Goal: Information Seeking & Learning: Learn about a topic

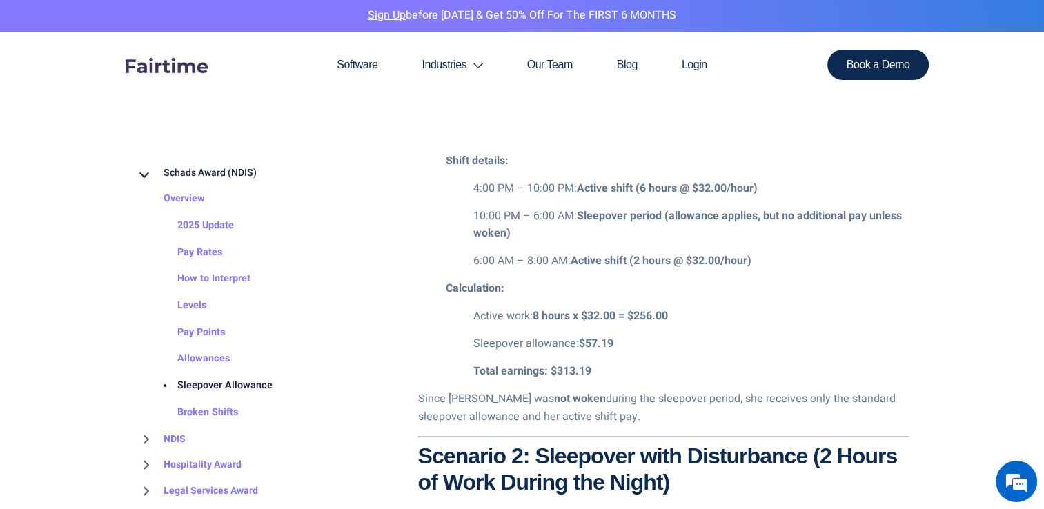
scroll to position [1820, 0]
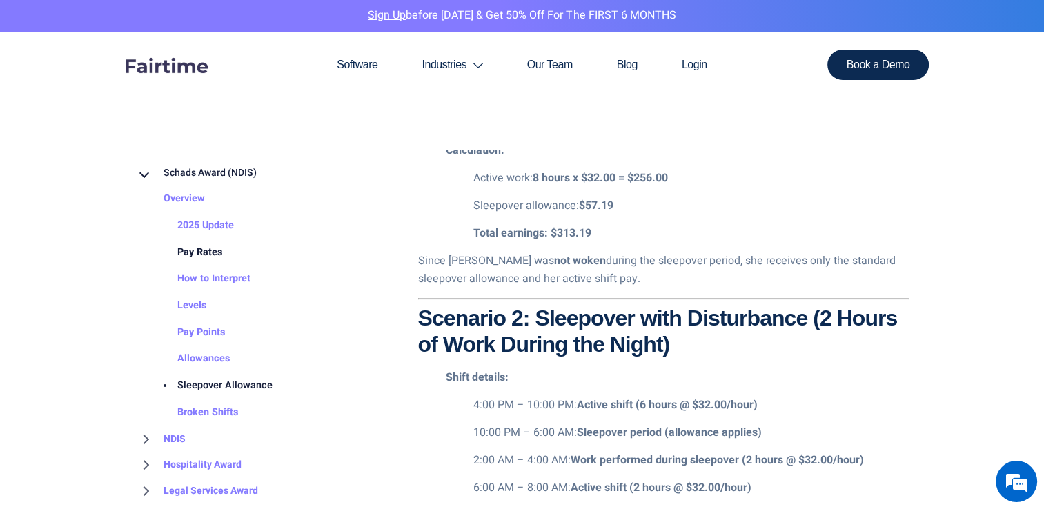
click at [198, 255] on link "Pay Rates" at bounding box center [186, 252] width 72 height 27
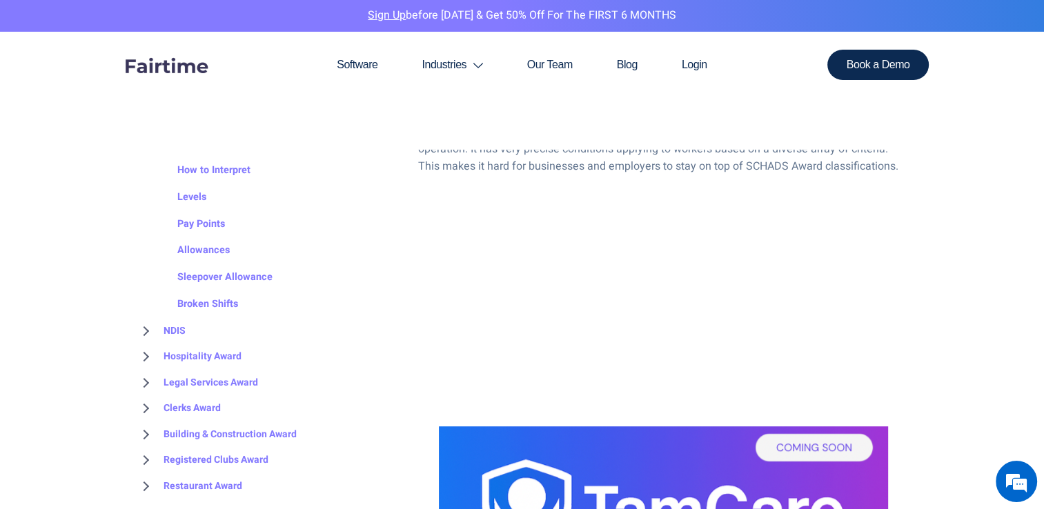
scroll to position [138, 0]
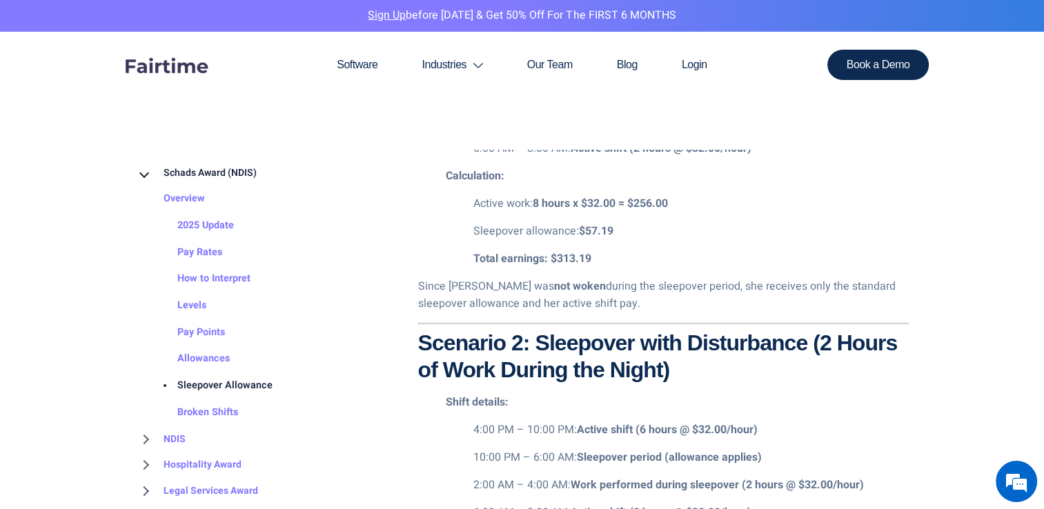
scroll to position [1947, 0]
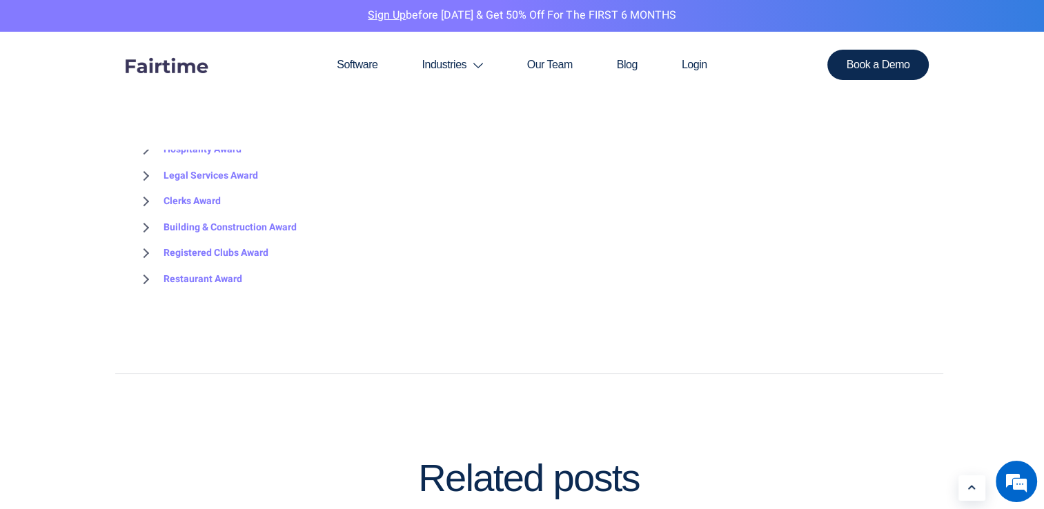
scroll to position [3450, 0]
